Goal: Information Seeking & Learning: Learn about a topic

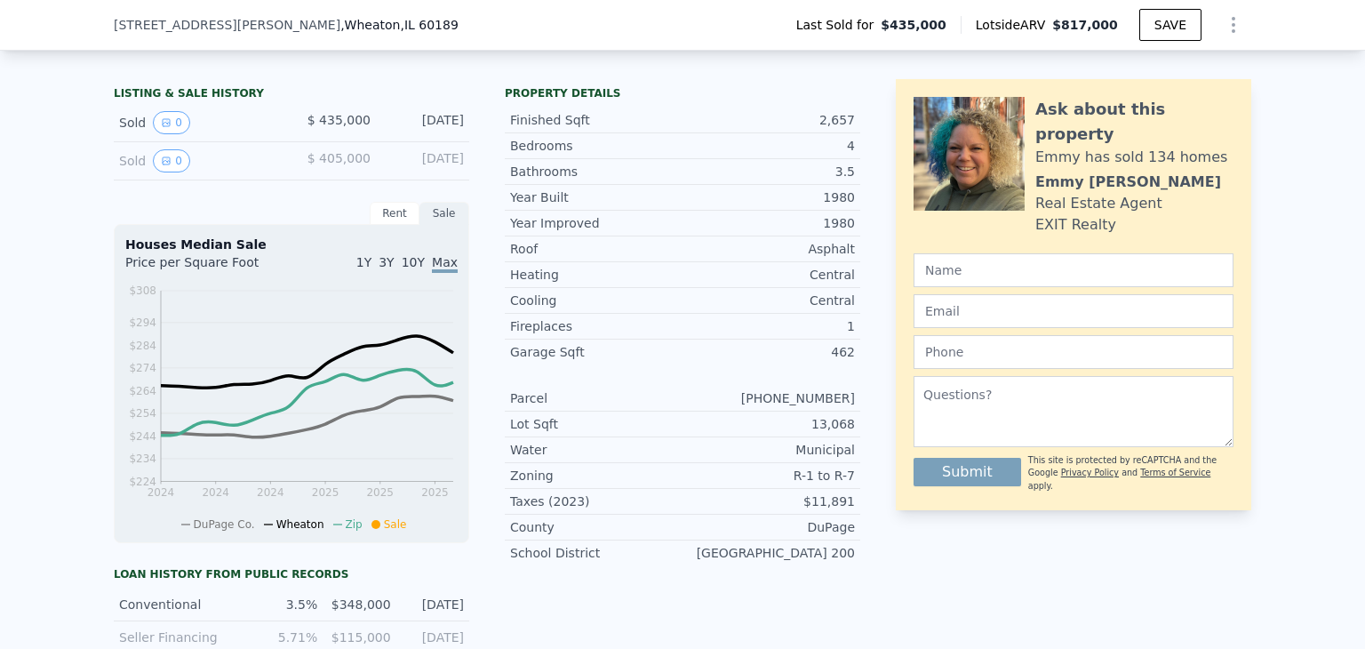
scroll to position [348, 0]
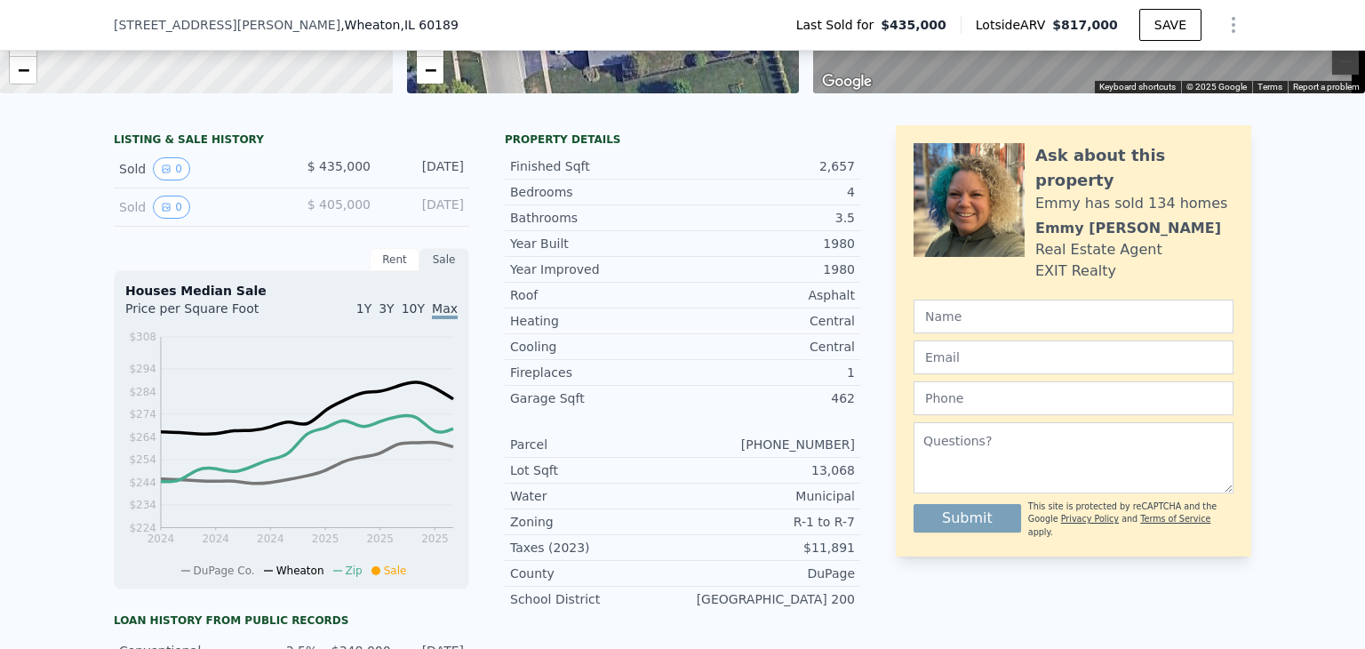
click at [212, 180] on div "Sold 0" at bounding box center [198, 168] width 158 height 23
click at [124, 180] on div "Sold 0" at bounding box center [198, 168] width 158 height 23
click at [373, 186] on div "Sold 0 $ 435,000 [DATE]" at bounding box center [292, 169] width 356 height 38
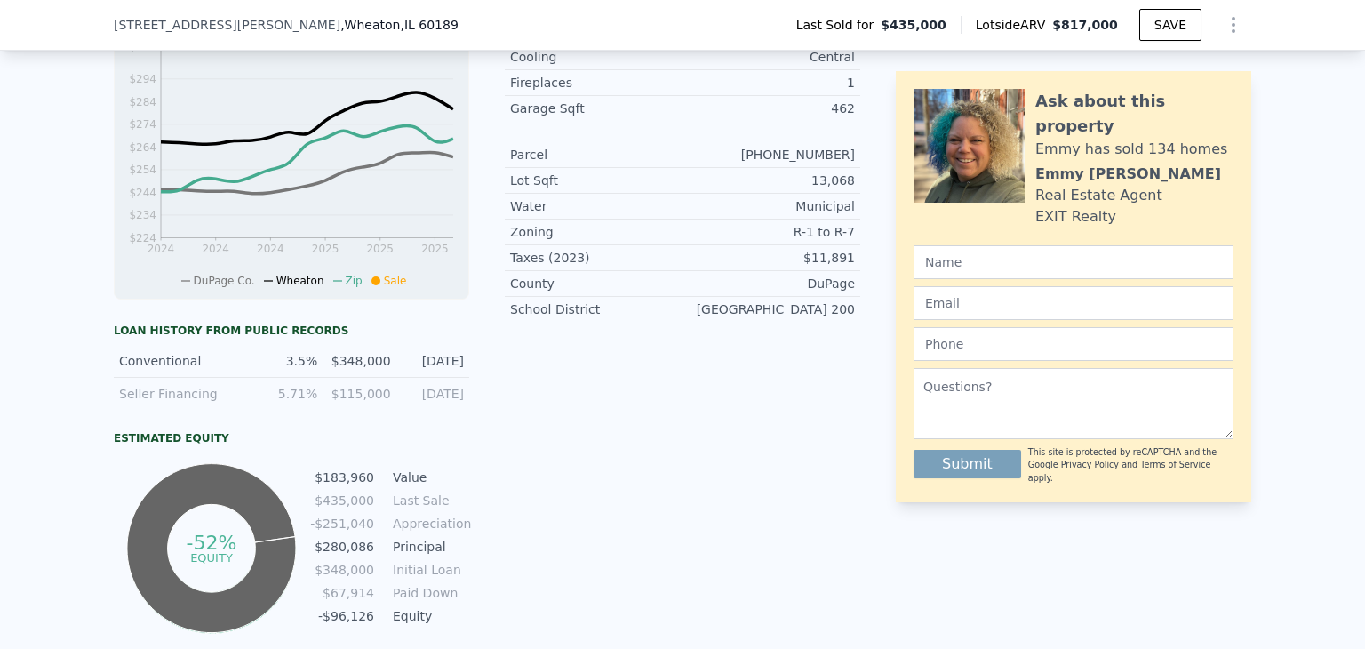
scroll to position [704, 0]
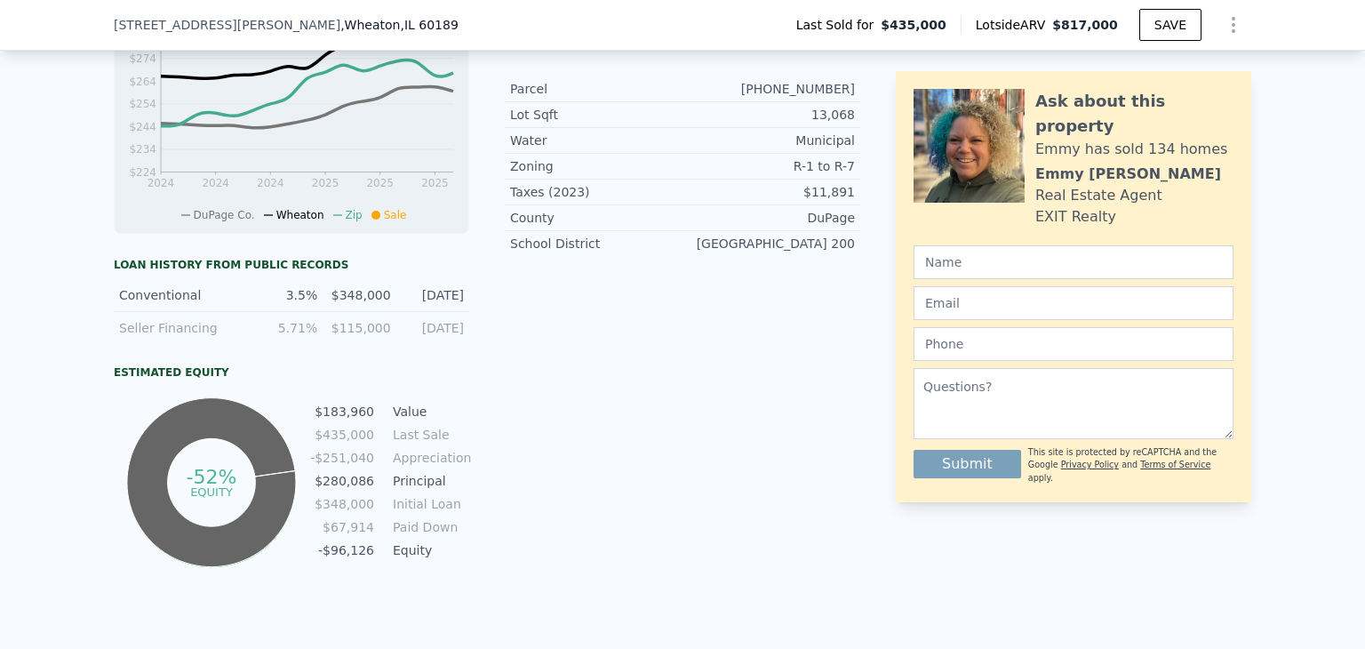
click at [310, 310] on div "Conventional 3.5% $348,000 [DATE]" at bounding box center [292, 295] width 356 height 33
drag, startPoint x: 221, startPoint y: 309, endPoint x: 142, endPoint y: 312, distance: 79.2
click at [220, 304] on div "Conventional" at bounding box center [181, 295] width 125 height 18
click at [138, 304] on div "Conventional" at bounding box center [181, 295] width 125 height 18
drag, startPoint x: 189, startPoint y: 368, endPoint x: 220, endPoint y: 368, distance: 30.2
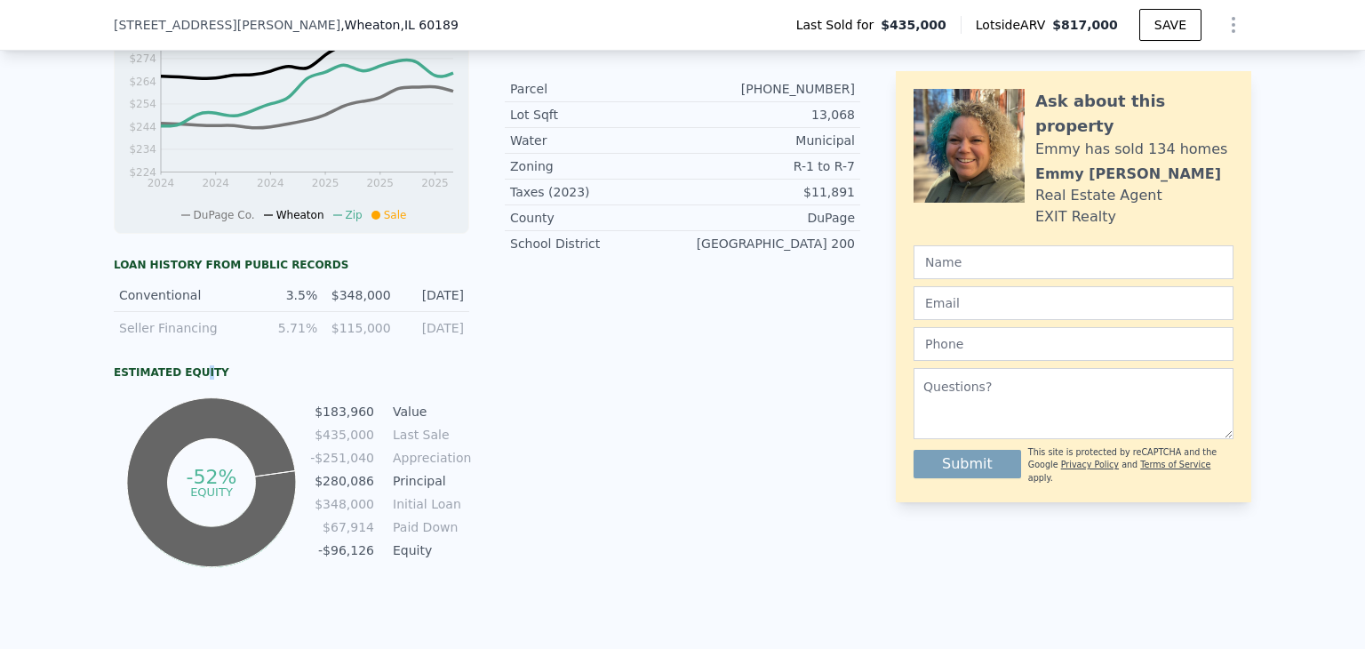
click at [192, 368] on div "Loan history from public records Conventional 3.5% $348,000 [DATE] Seller Finan…" at bounding box center [292, 415] width 356 height 314
click at [390, 460] on td "Appreciation" at bounding box center [429, 458] width 80 height 20
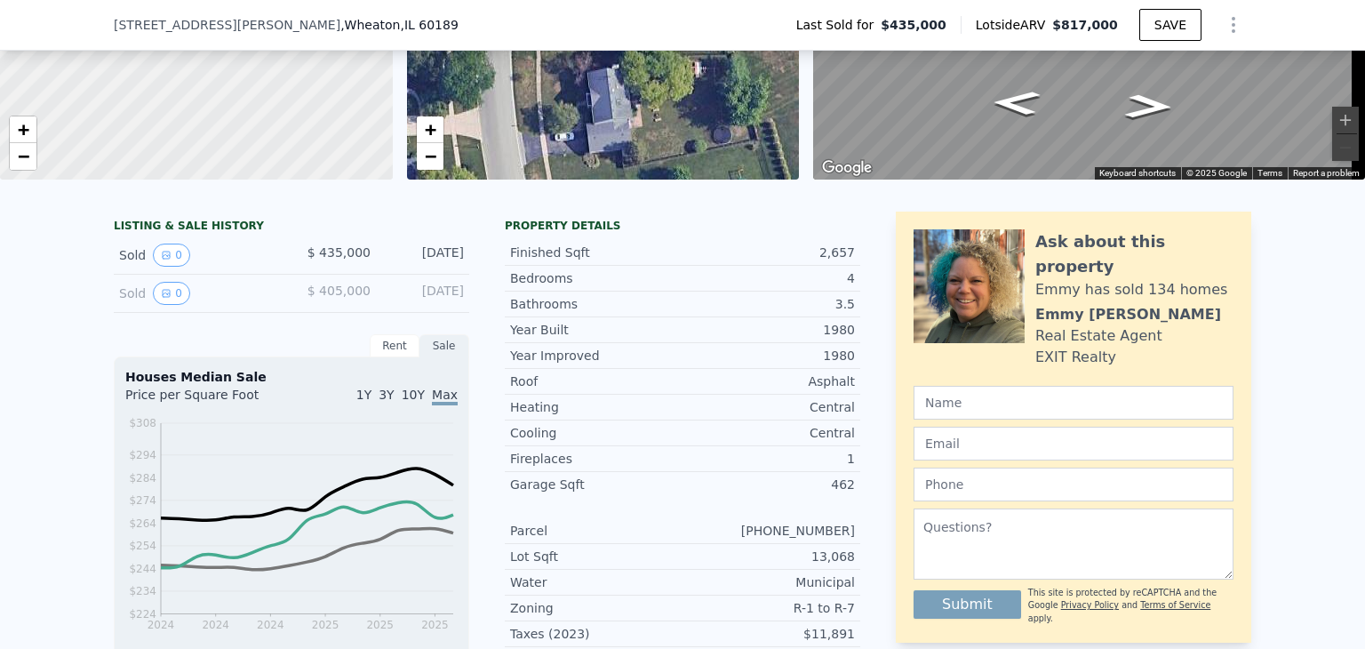
scroll to position [260, 0]
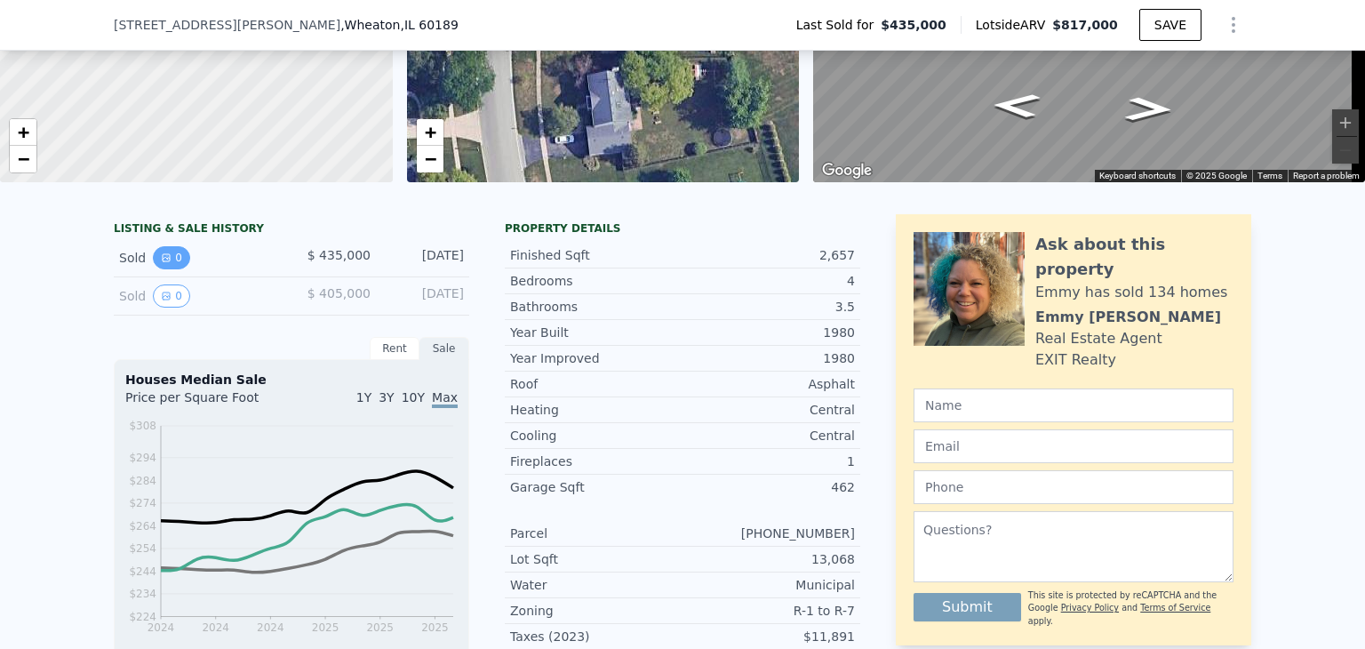
click at [161, 263] on icon "View historical data" at bounding box center [166, 257] width 11 height 11
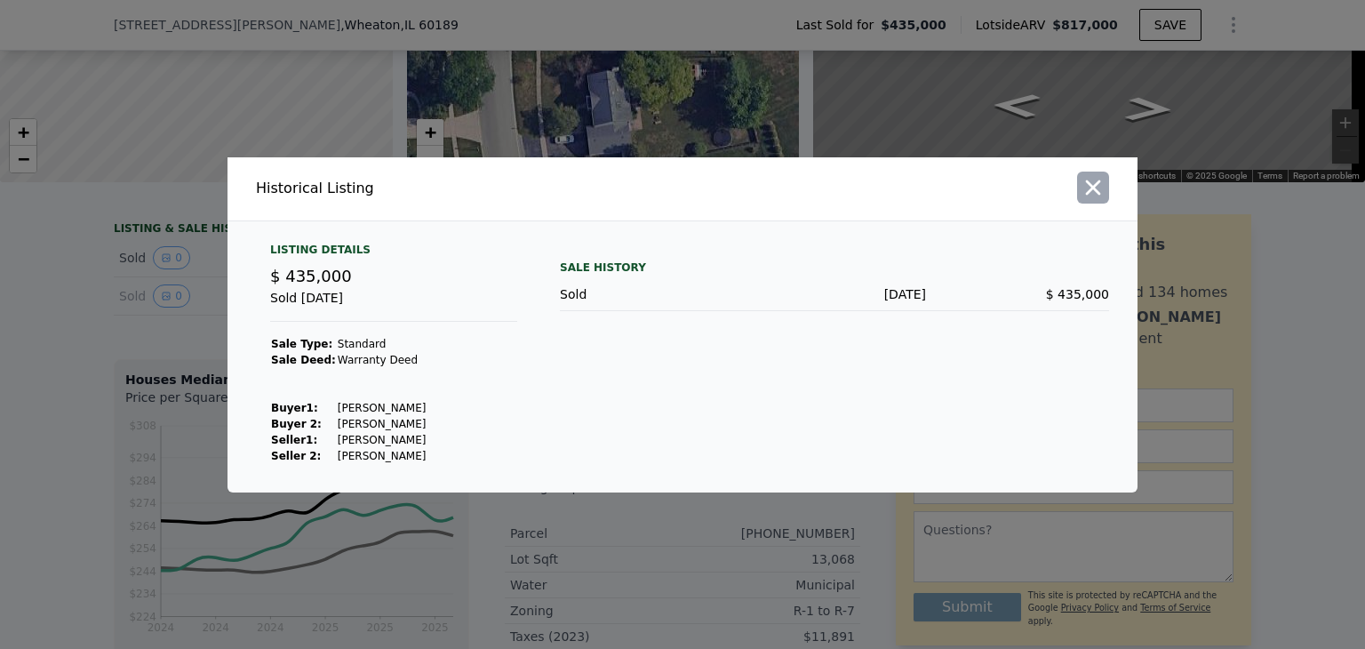
click at [1098, 187] on icon "button" at bounding box center [1093, 187] width 25 height 25
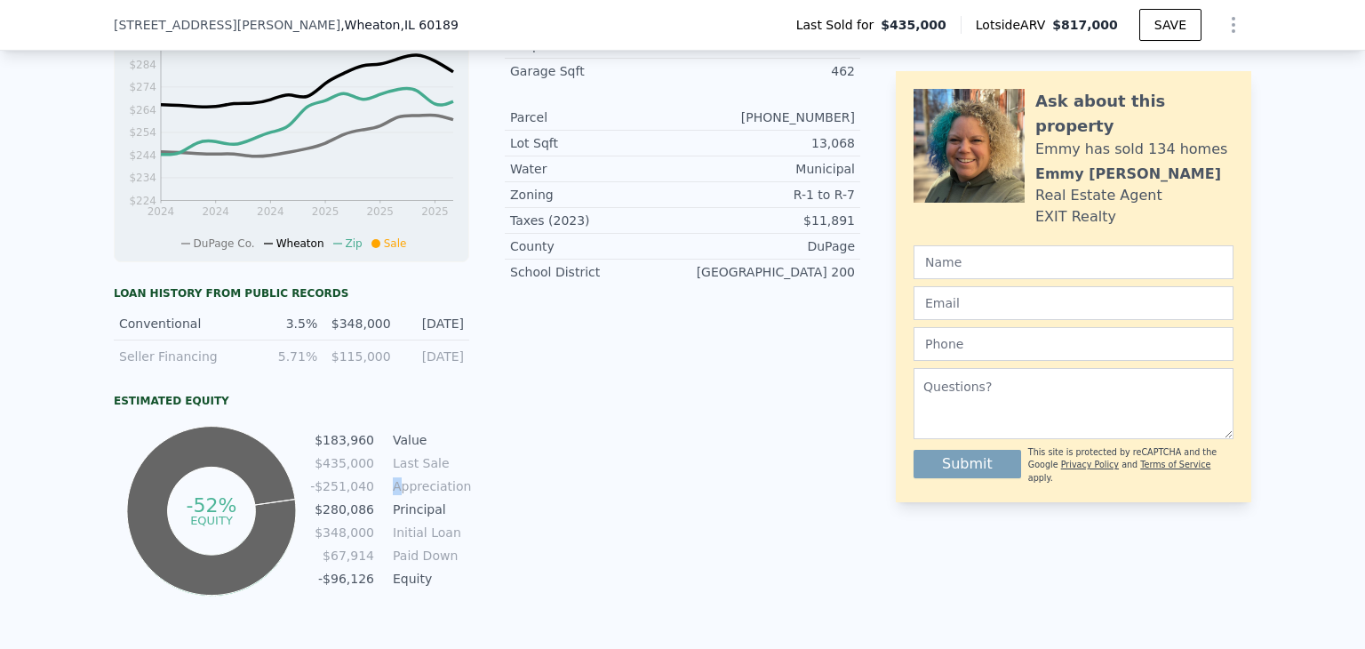
scroll to position [704, 0]
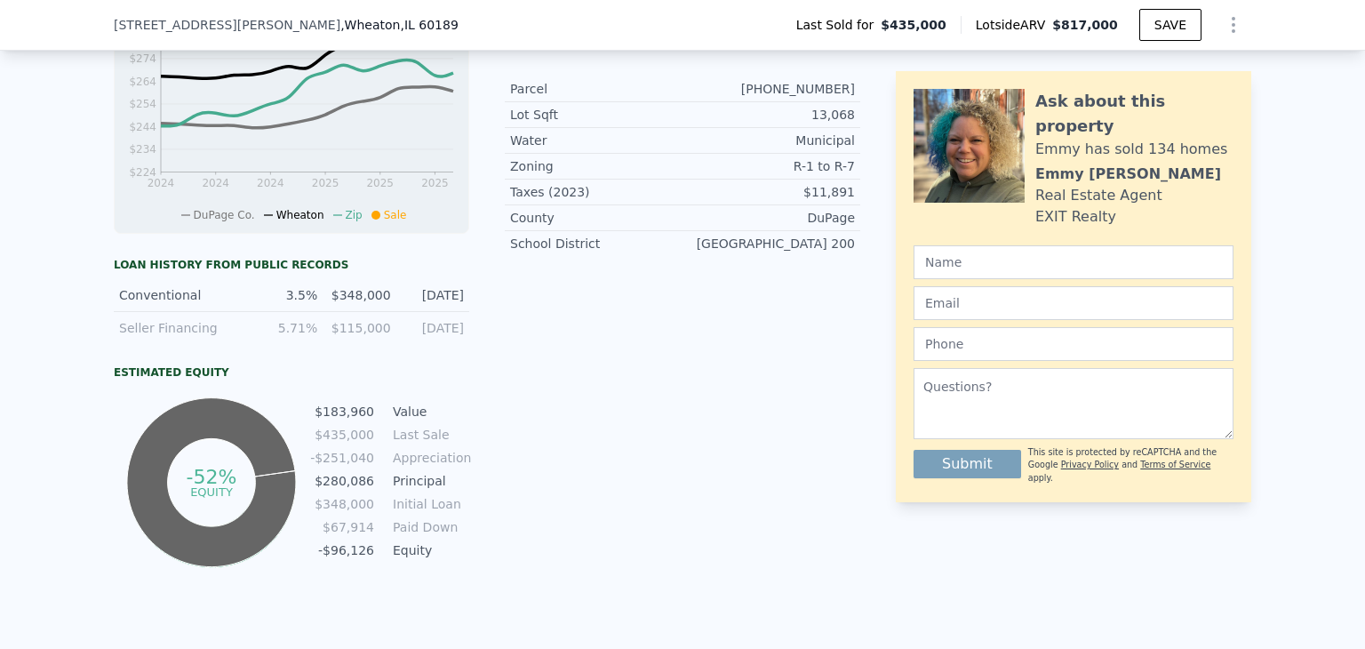
click at [341, 421] on td "$183,960" at bounding box center [342, 412] width 66 height 20
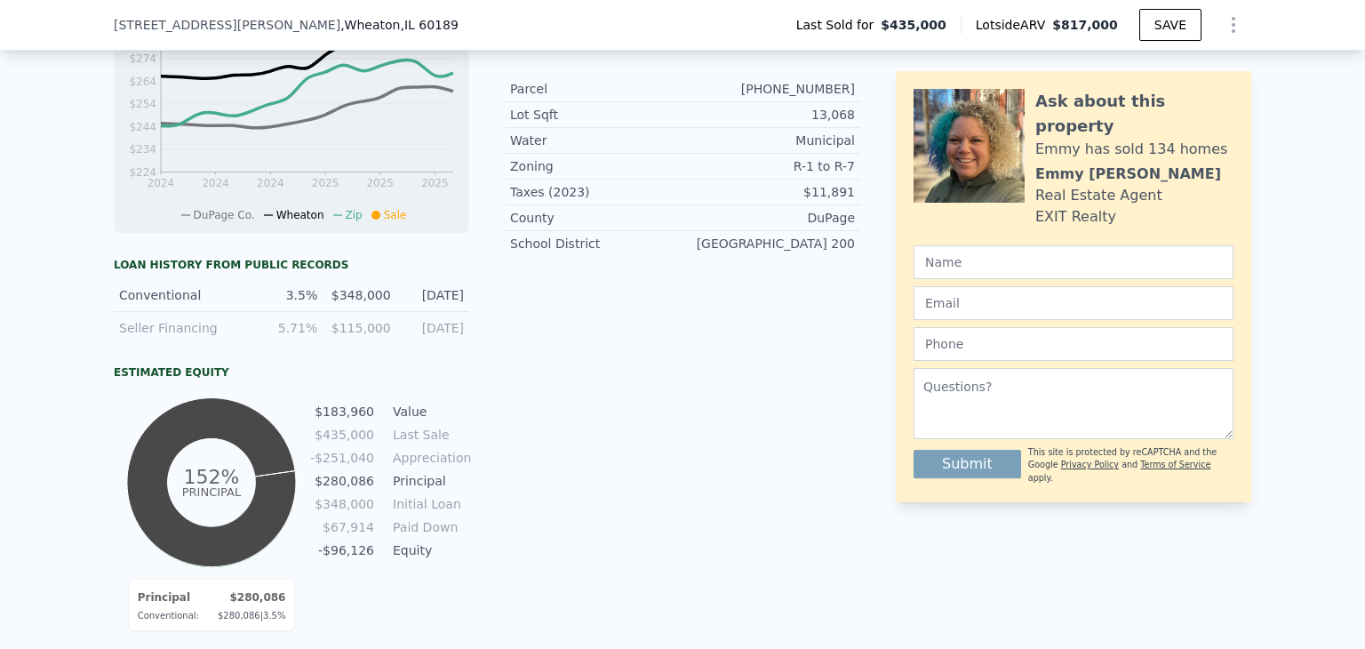
click at [242, 450] on icon at bounding box center [211, 482] width 169 height 169
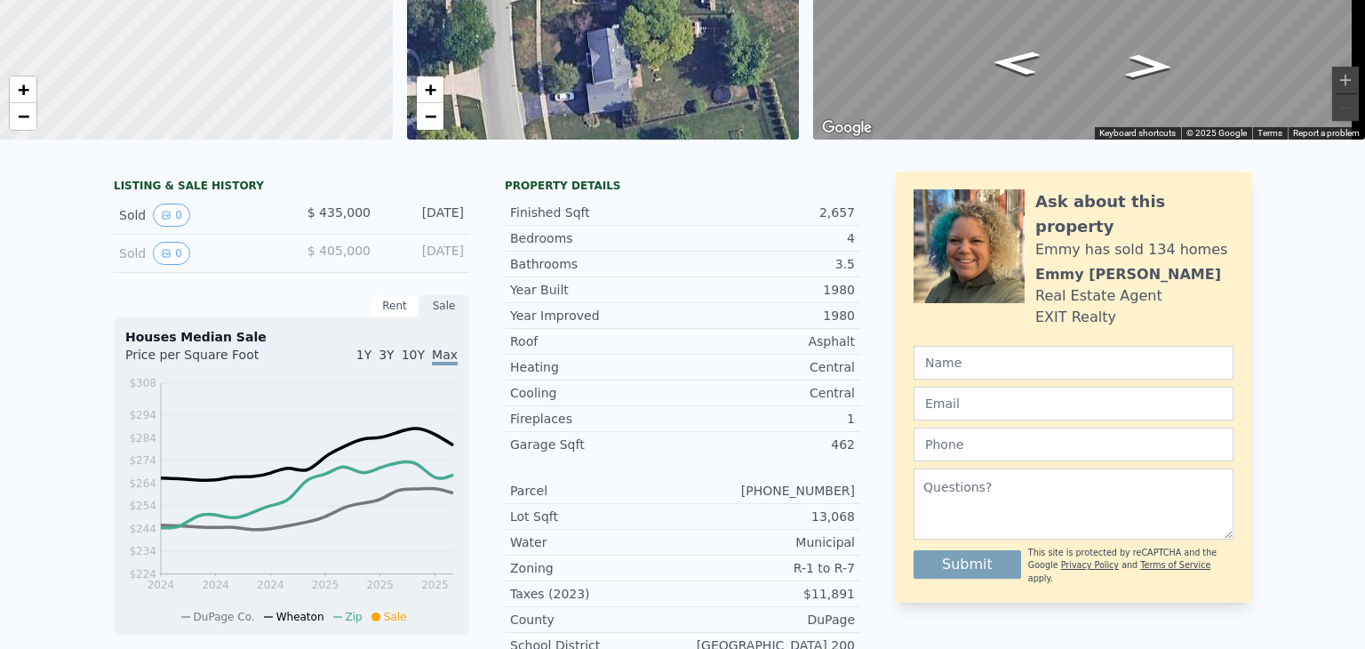
scroll to position [6, 0]
